Goal: Check status: Check status

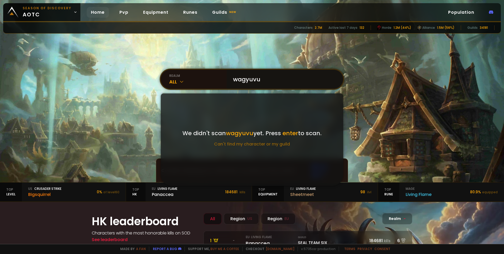
click at [253, 78] on input "wagyuvu" at bounding box center [283, 79] width 107 height 19
type input "wagyuwu"
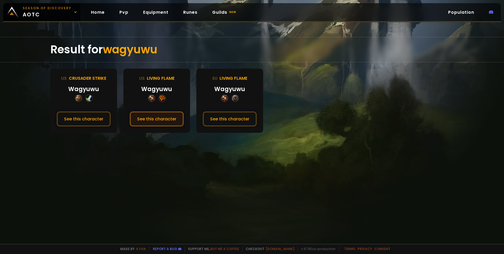
click at [152, 120] on button "See this character" at bounding box center [157, 118] width 54 height 15
click at [233, 121] on button "See this character" at bounding box center [230, 118] width 54 height 15
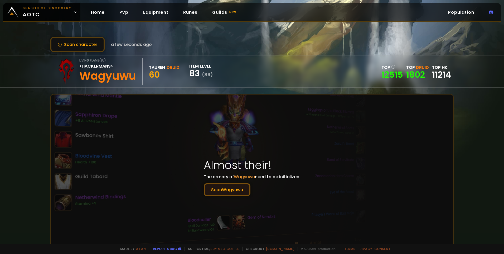
click at [234, 194] on button "Scan Wagyuwu" at bounding box center [227, 189] width 47 height 13
